Goal: Find specific page/section: Find specific page/section

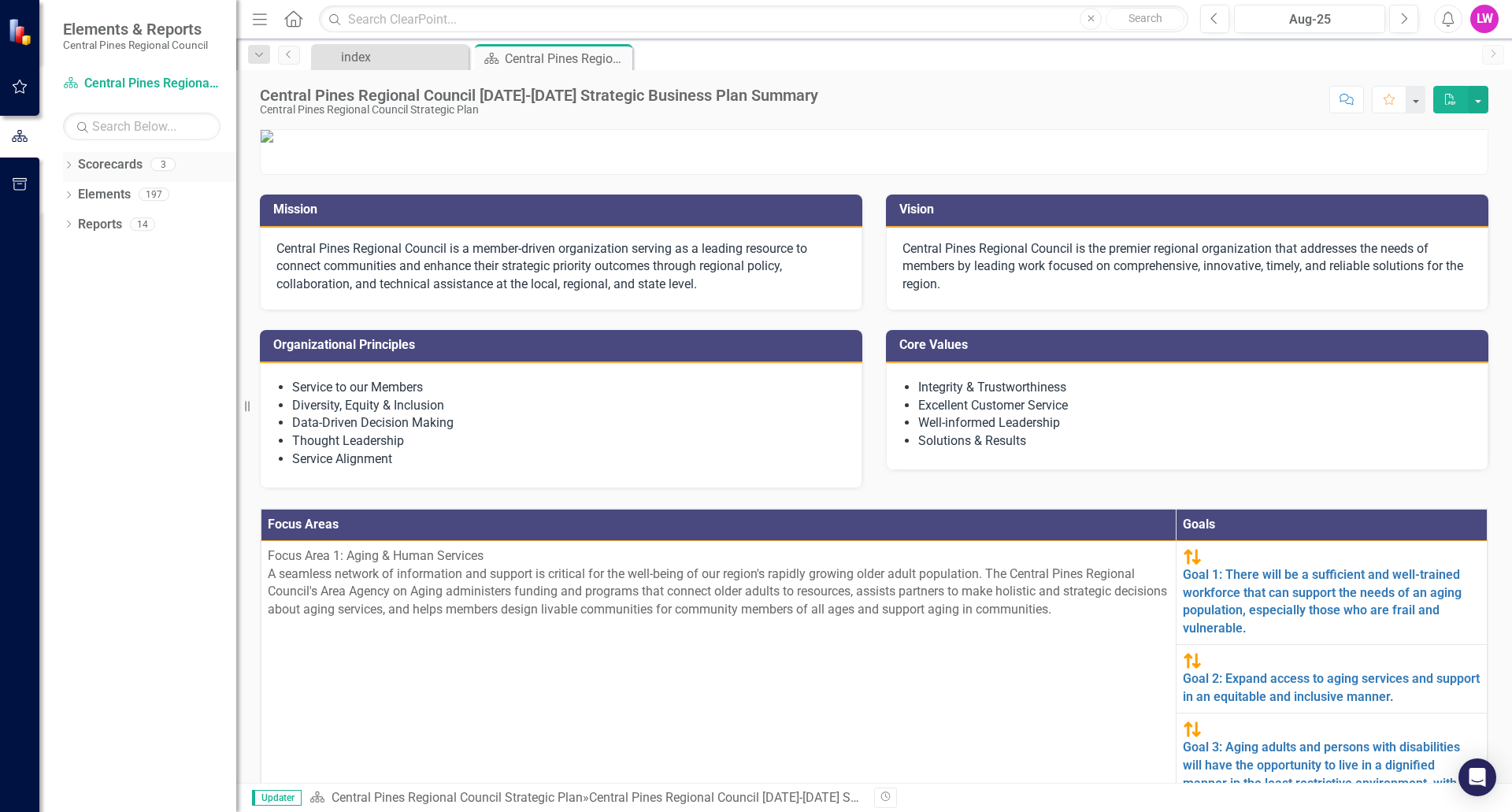
click at [83, 166] on link "Scorecards" at bounding box center [110, 164] width 65 height 18
click at [65, 165] on icon "Dropdown" at bounding box center [69, 166] width 11 height 9
click at [59, 196] on icon "Dropdown" at bounding box center [53, 194] width 12 height 10
click at [153, 227] on link "Community & Economic Development" at bounding box center [149, 220] width 173 height 18
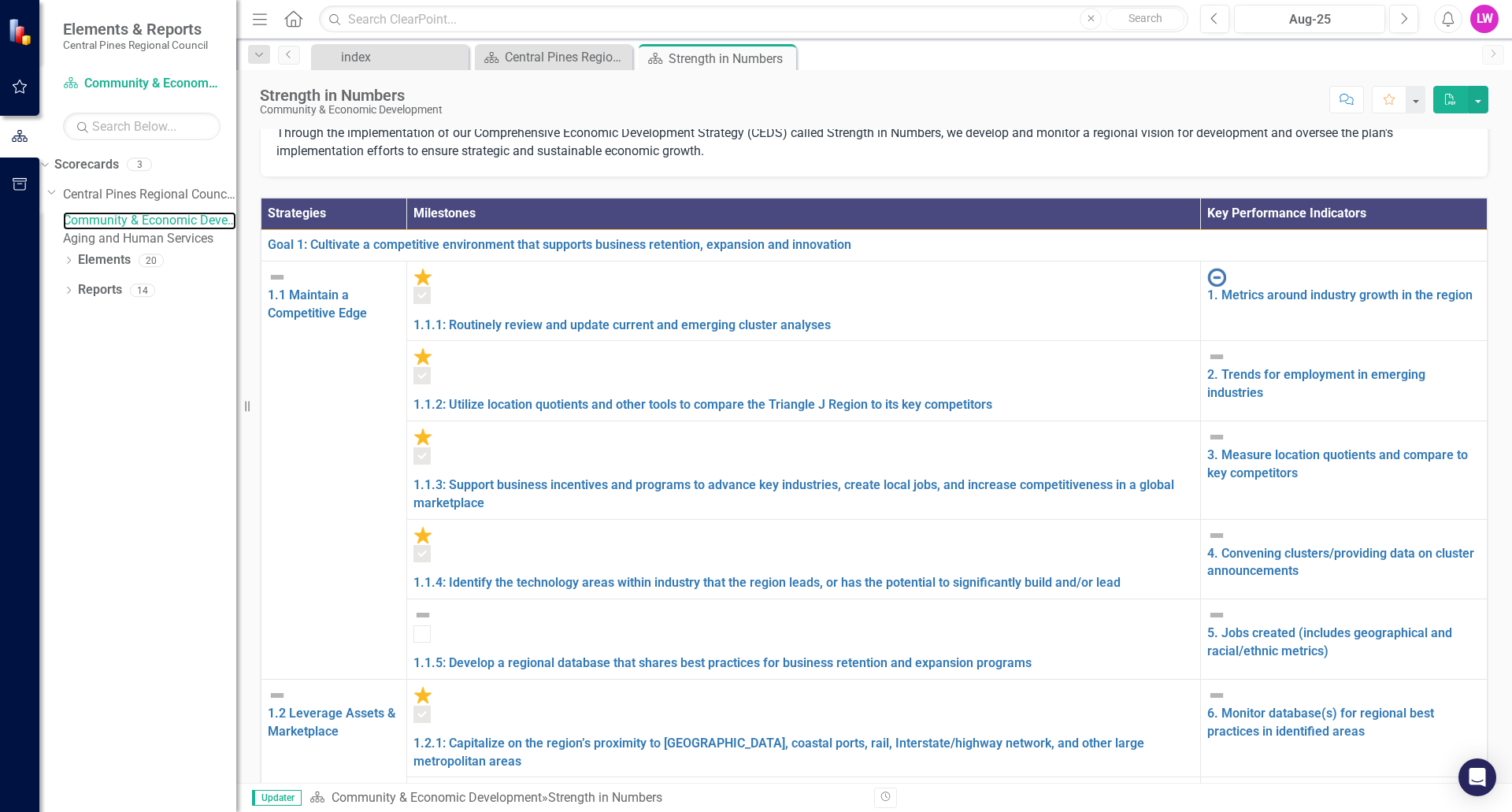
scroll to position [236, 0]
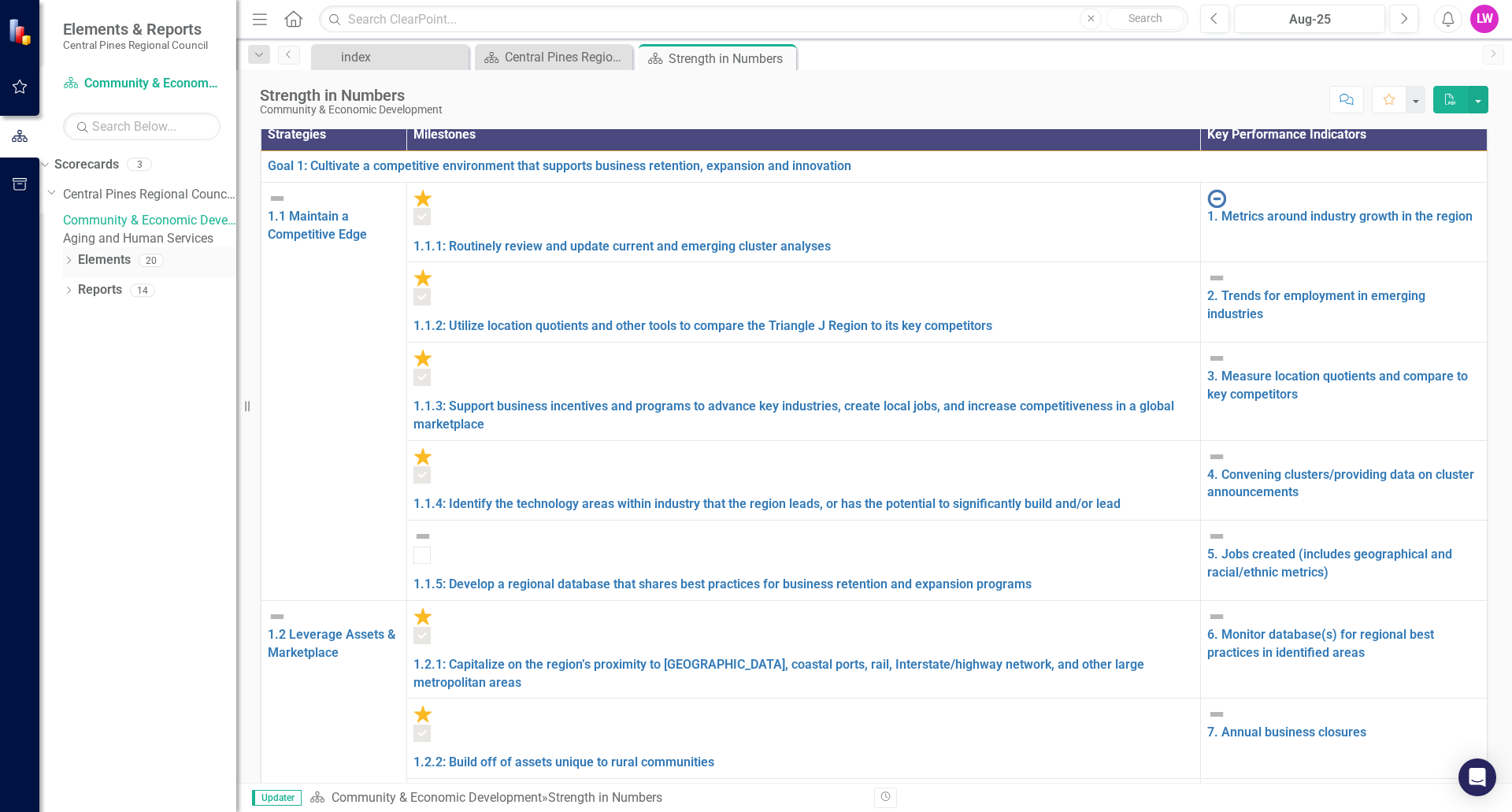
click at [69, 266] on icon "Dropdown" at bounding box center [69, 262] width 11 height 9
click at [69, 385] on icon "Dropdown" at bounding box center [69, 381] width 11 height 9
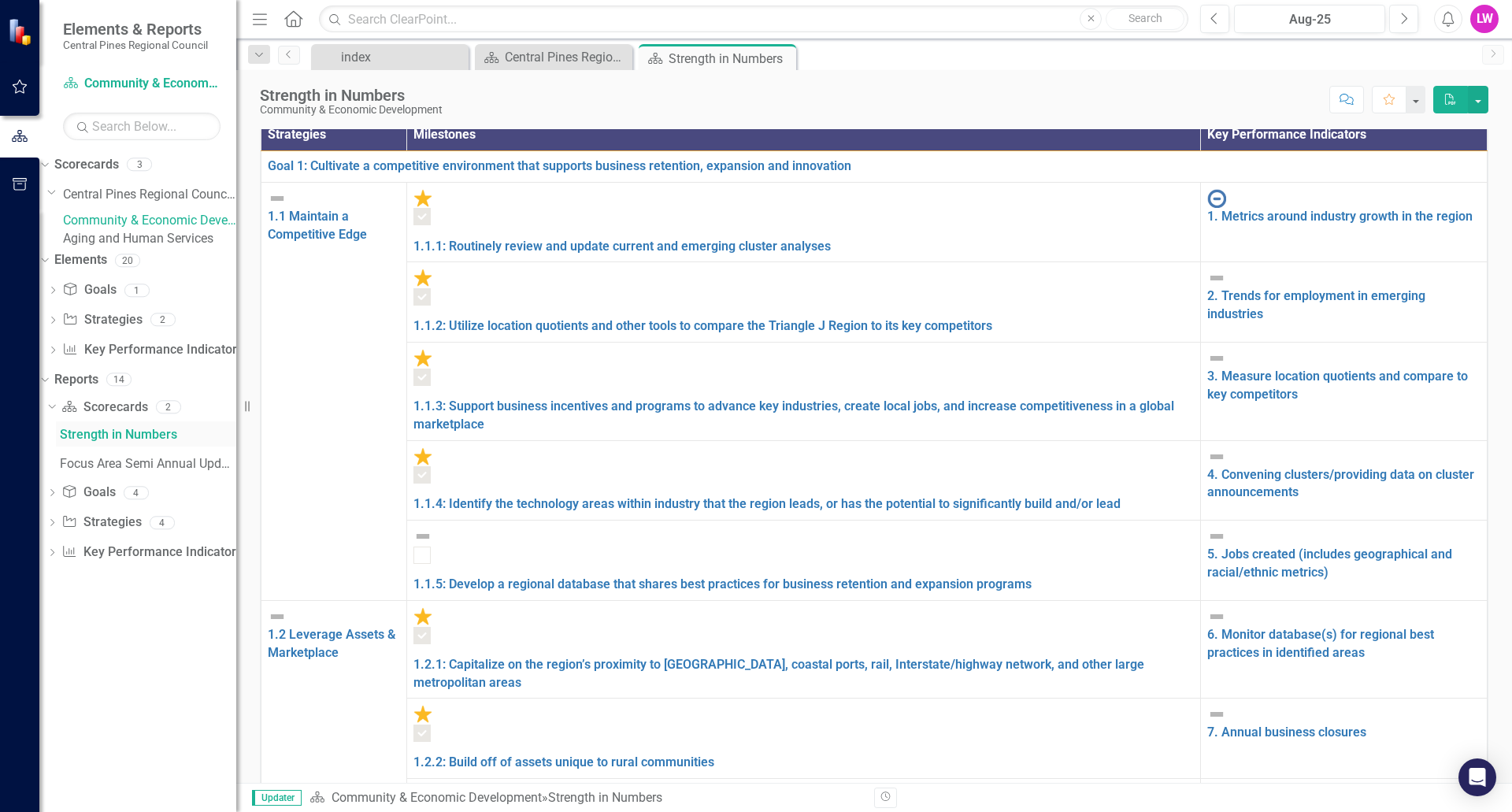
click at [136, 442] on div "Strength in Numbers" at bounding box center [148, 435] width 176 height 14
click at [148, 442] on div "Strength in Numbers" at bounding box center [148, 435] width 176 height 14
click at [160, 471] on div "Focus Area Semi Annual Updates" at bounding box center [148, 464] width 176 height 14
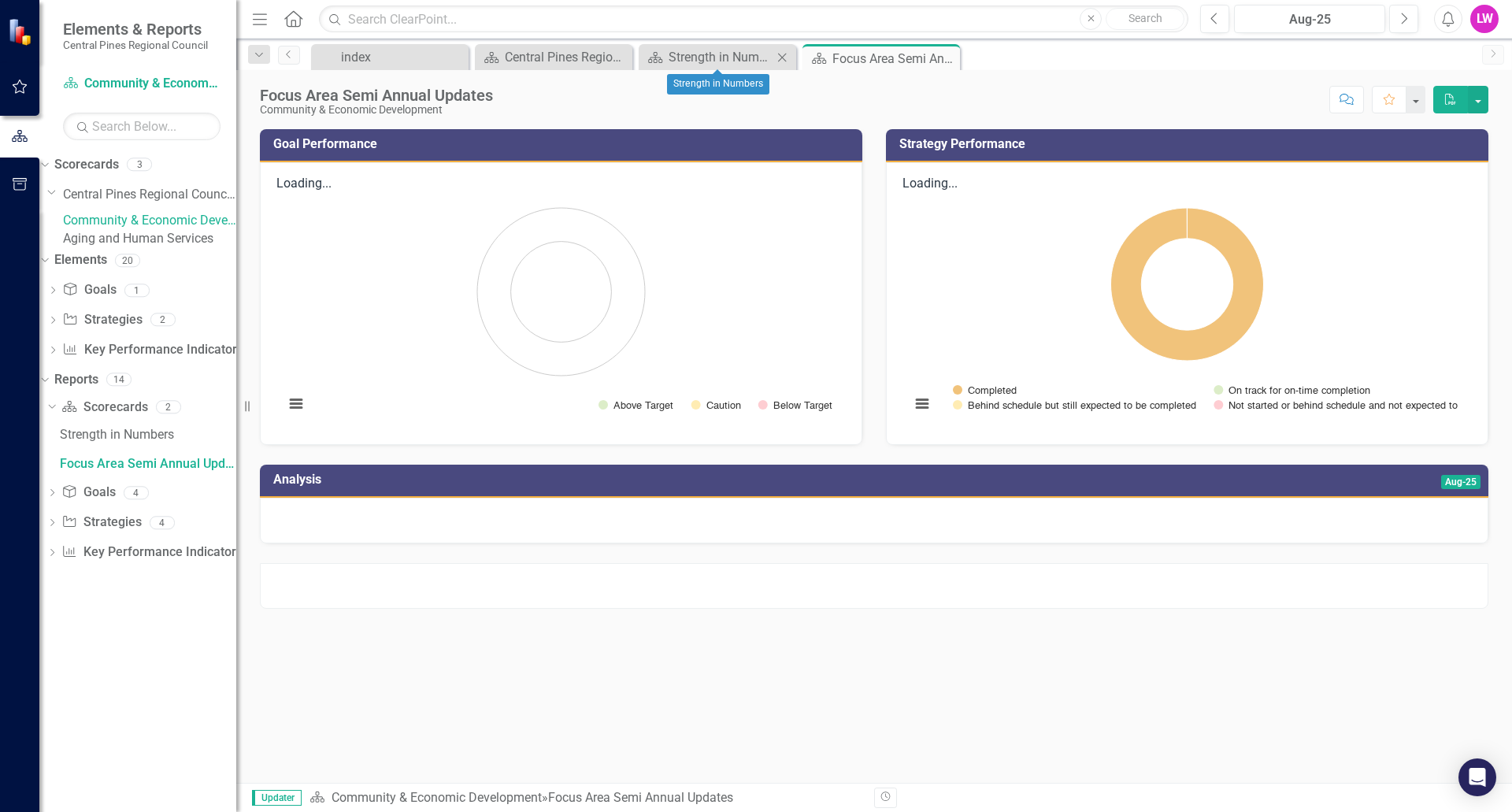
click at [687, 46] on div "Scorecard Strength in Numbers Close" at bounding box center [717, 57] width 157 height 26
click at [687, 61] on div "Strength in Numbers" at bounding box center [720, 57] width 104 height 20
